Goal: Transaction & Acquisition: Book appointment/travel/reservation

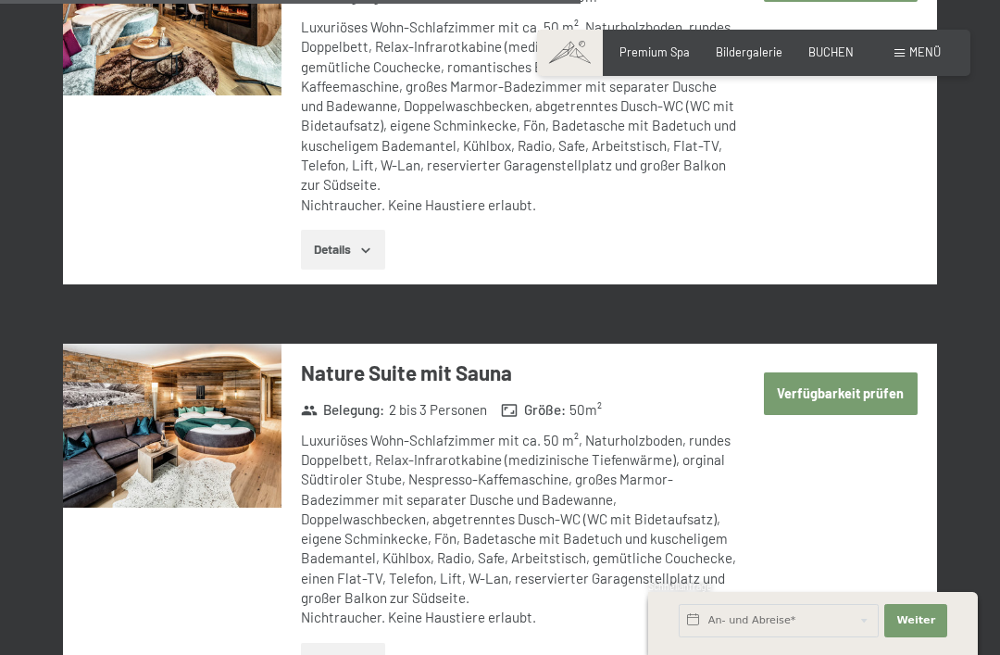
scroll to position [3789, 0]
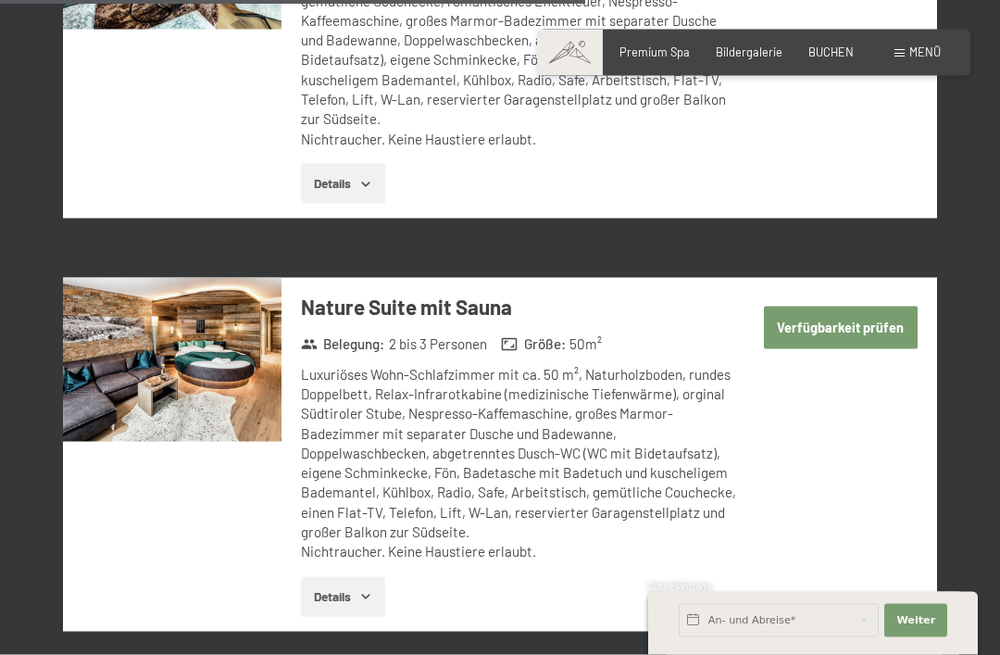
click at [885, 307] on button "Verfügbarkeit prüfen" at bounding box center [841, 328] width 154 height 43
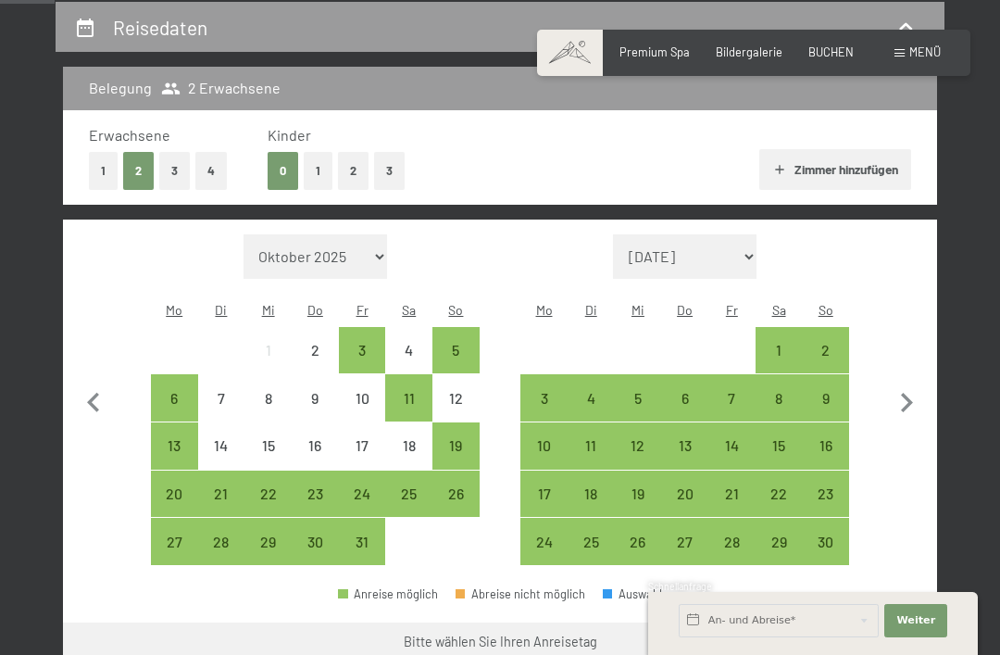
click at [558, 391] on div "3" at bounding box center [544, 413] width 44 height 44
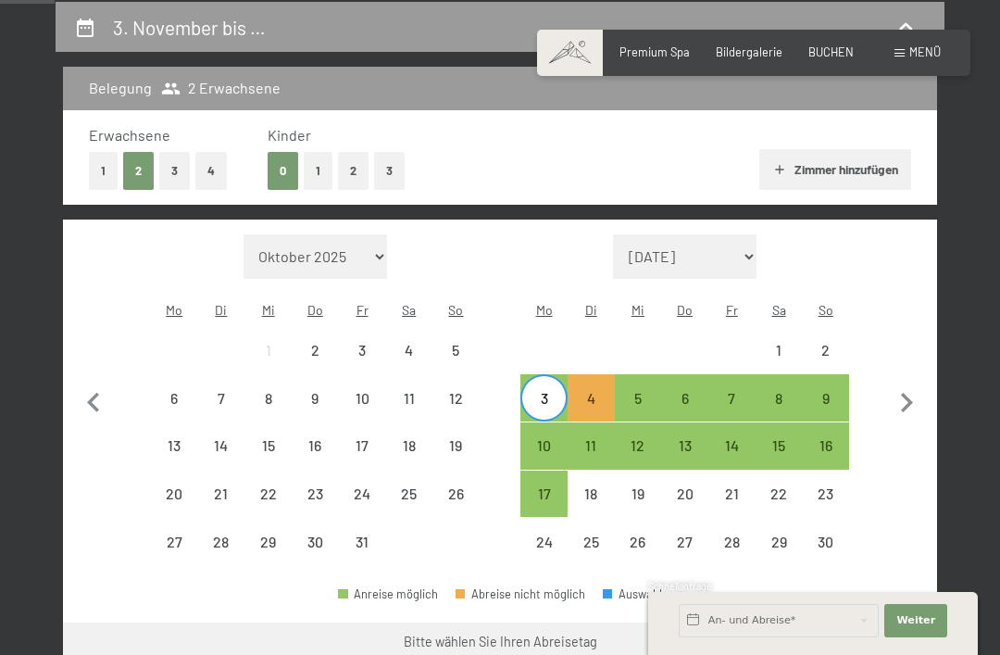
click at [603, 391] on div "4" at bounding box center [592, 413] width 44 height 44
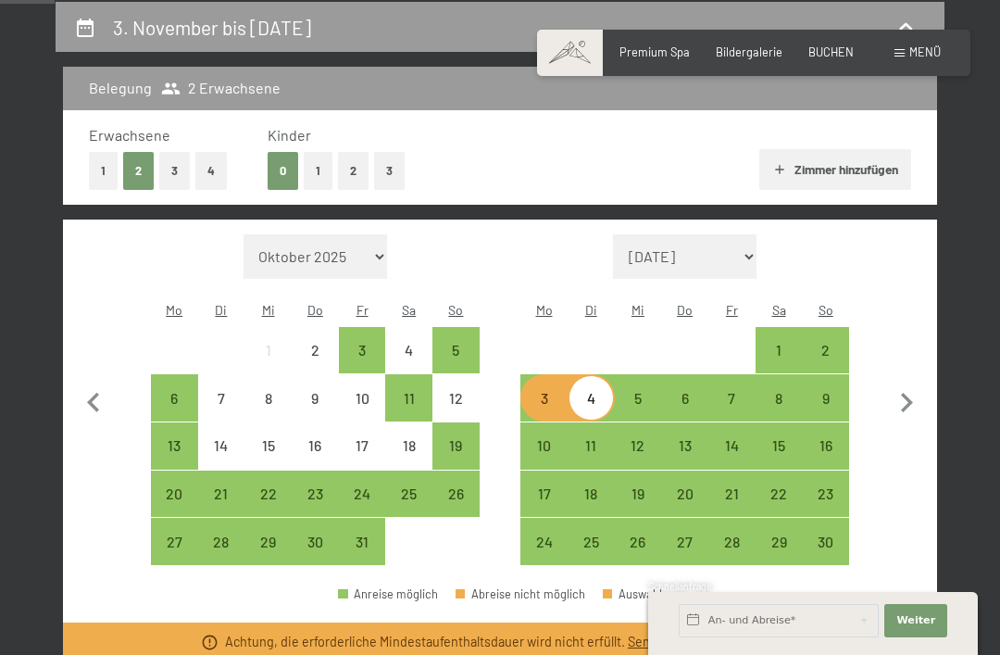
click at [641, 391] on div "5" at bounding box center [639, 413] width 44 height 44
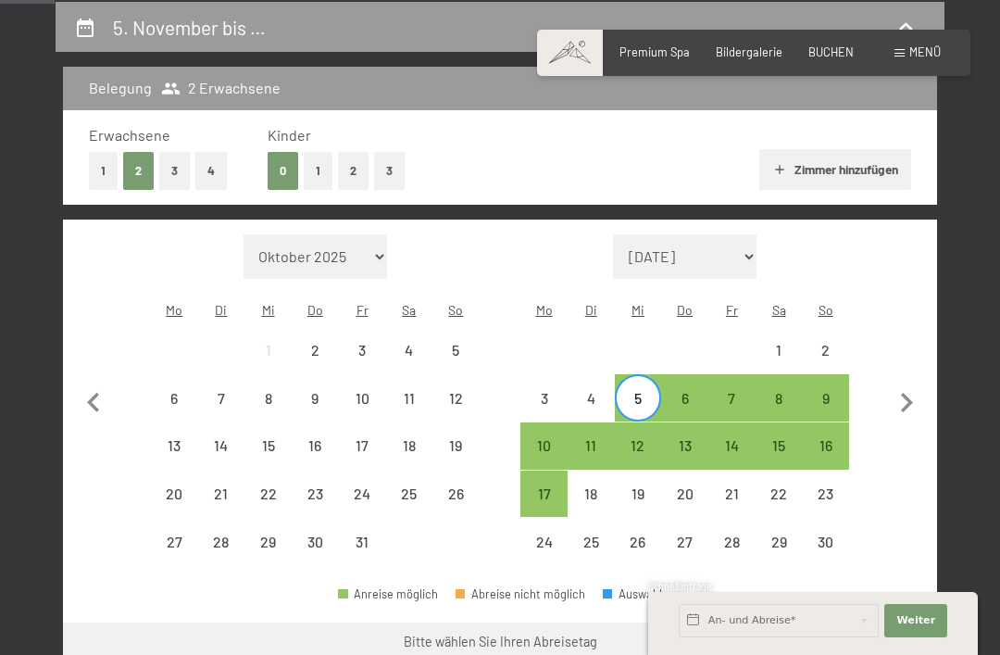
click at [687, 391] on div "6" at bounding box center [685, 413] width 44 height 44
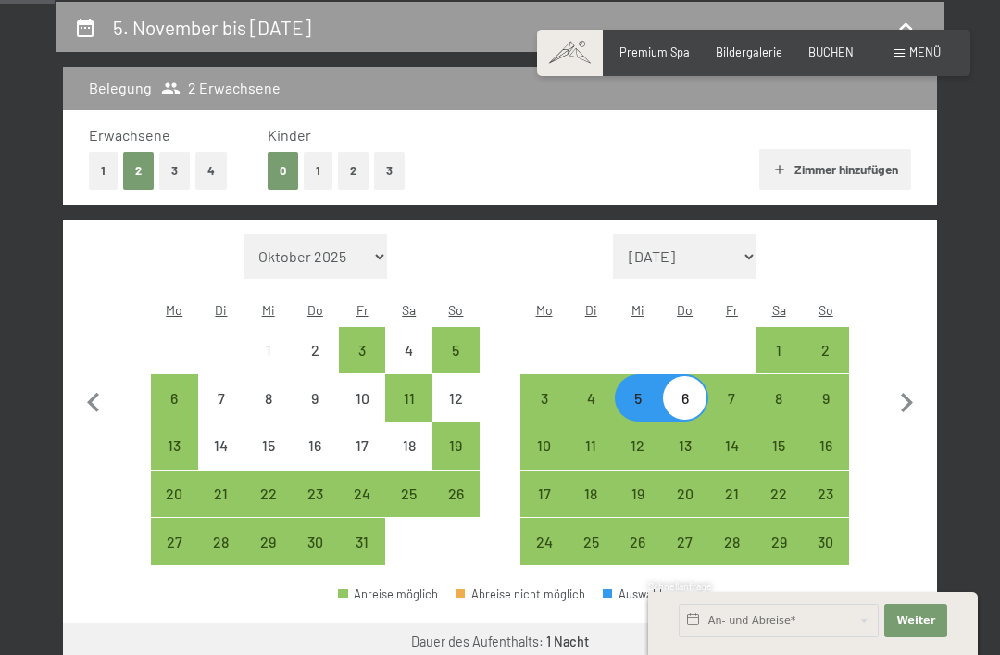
click at [744, 391] on div "7" at bounding box center [732, 413] width 44 height 44
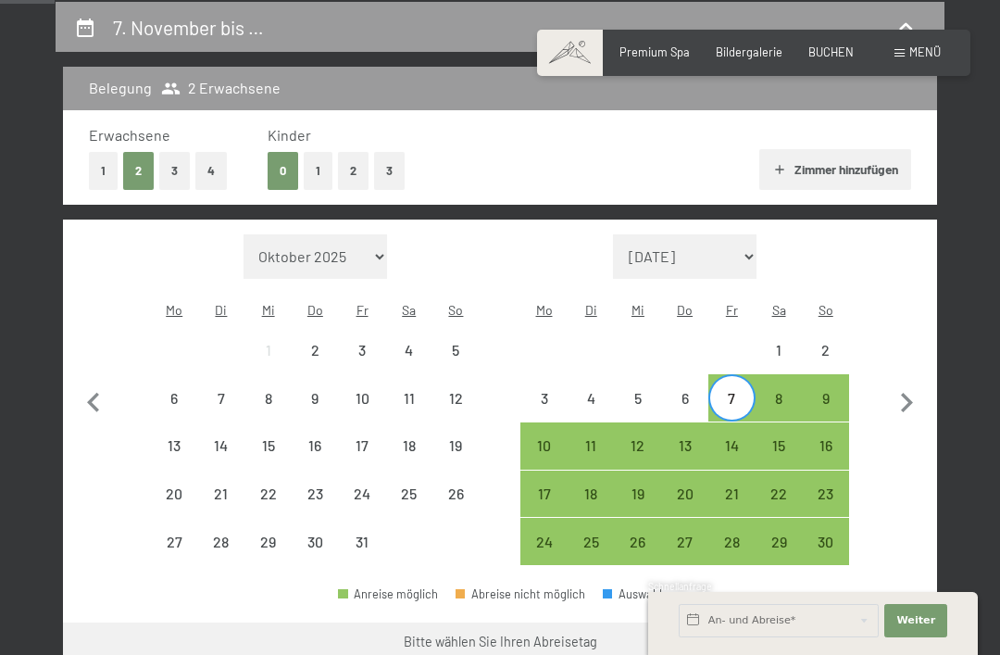
click at [633, 391] on div "5" at bounding box center [639, 413] width 44 height 44
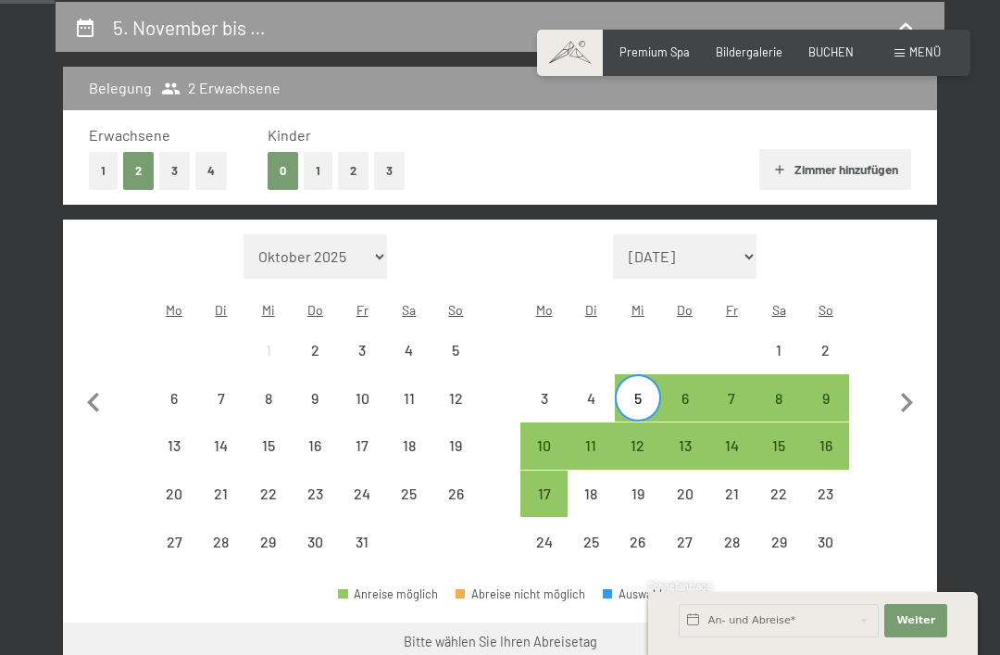
click at [823, 391] on div "9" at bounding box center [826, 413] width 44 height 44
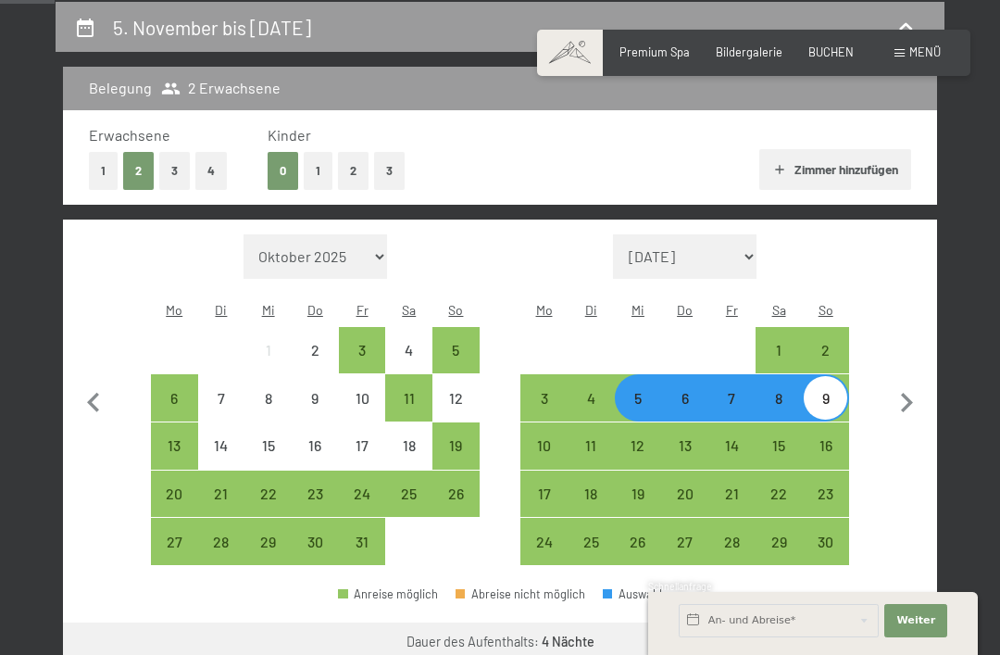
click at [888, 622] on button "Weiter zu „Zimmer“" at bounding box center [855, 644] width 166 height 44
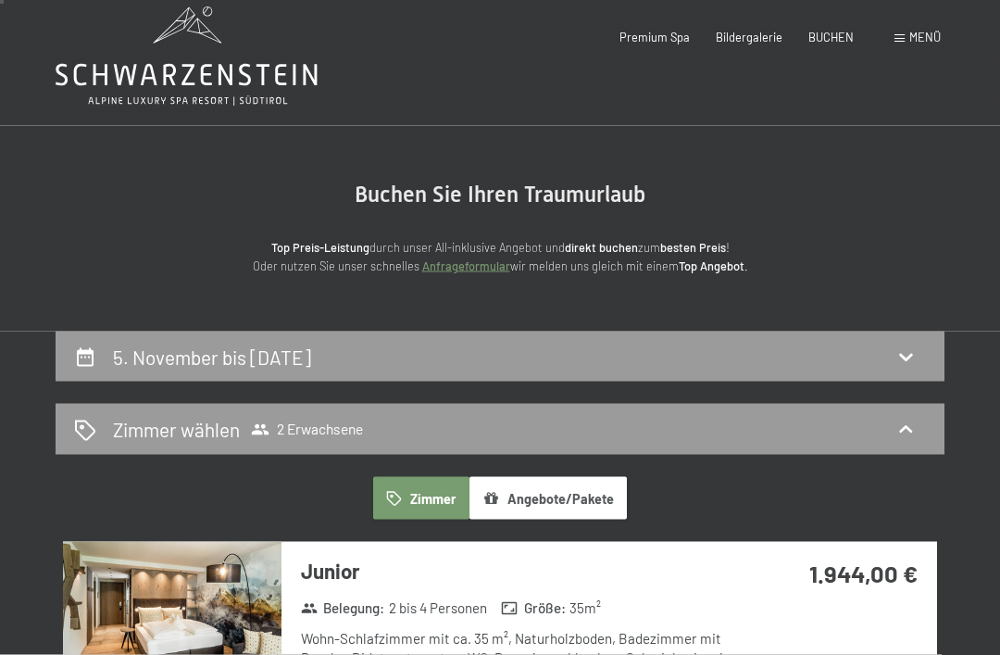
scroll to position [0, 0]
